Goal: Check status: Check status

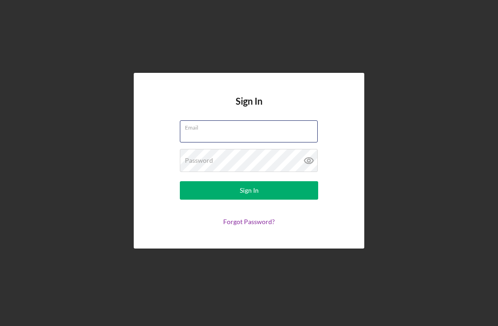
type input "[EMAIL_ADDRESS][DOMAIN_NAME]"
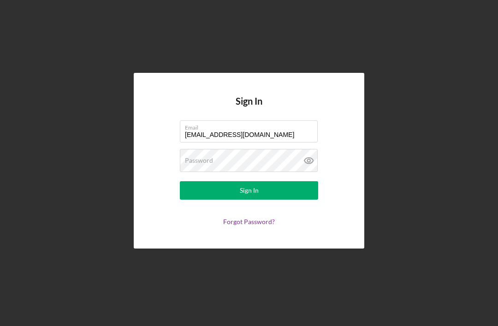
click at [249, 200] on button "Sign In" at bounding box center [249, 190] width 138 height 18
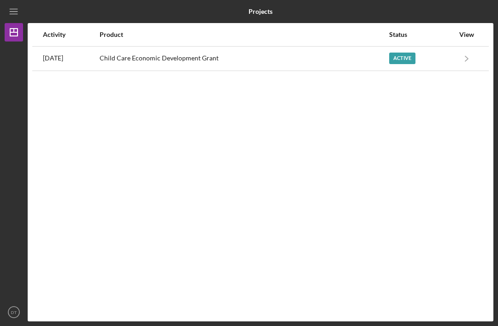
click at [414, 56] on div "Active" at bounding box center [402, 59] width 26 height 12
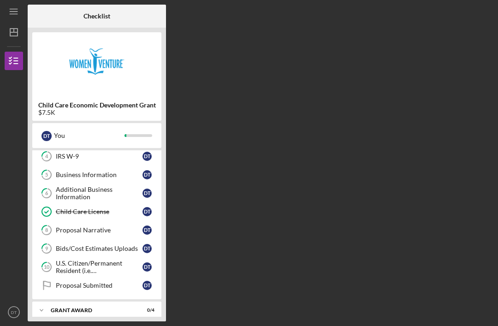
scroll to position [77, 0]
